Goal: Find specific page/section: Find specific page/section

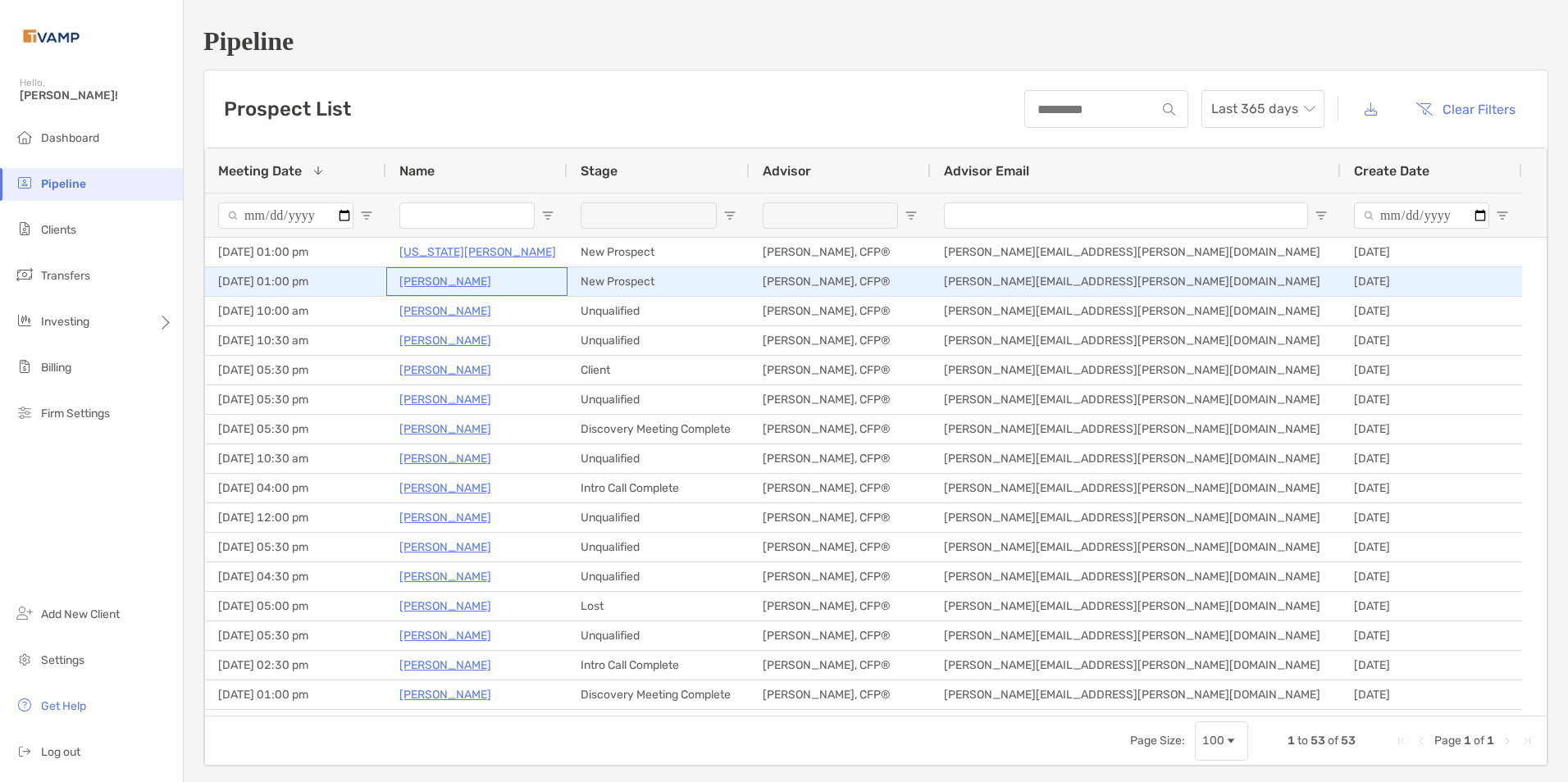
click at [474, 284] on p "[PERSON_NAME]" at bounding box center [445, 281] width 91 height 20
